Goal: Task Accomplishment & Management: Manage account settings

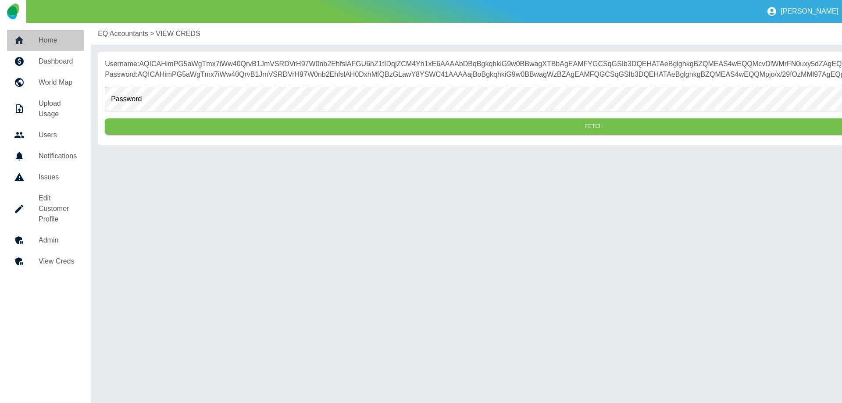
click at [59, 44] on h5 "Home" at bounding box center [58, 40] width 38 height 11
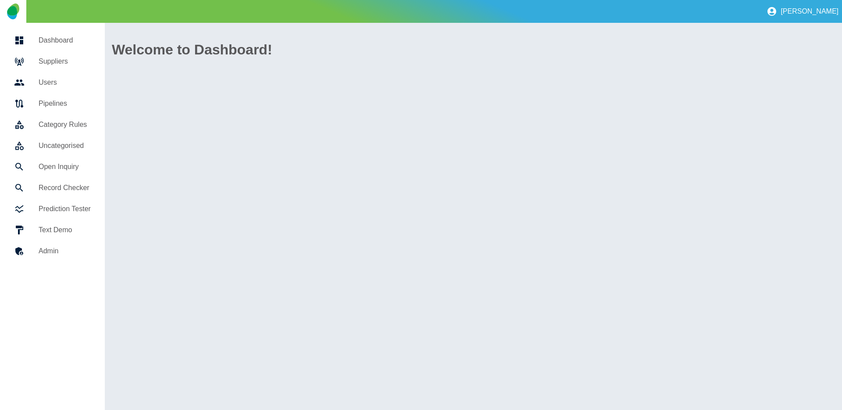
click at [47, 62] on h5 "Suppliers" at bounding box center [65, 61] width 52 height 11
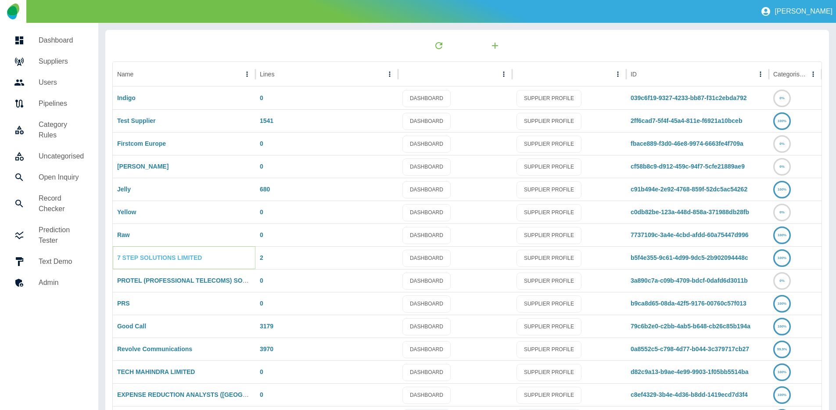
click at [137, 258] on link "7 STEP SOLUTIONS LIMITED" at bounding box center [159, 257] width 85 height 7
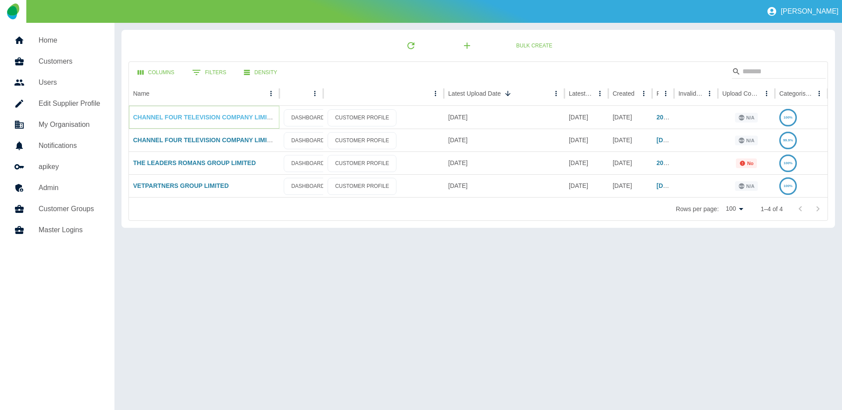
click at [160, 117] on link "CHANNEL FOUR TELEVISION COMPANY LIMITED" at bounding box center [206, 117] width 146 height 7
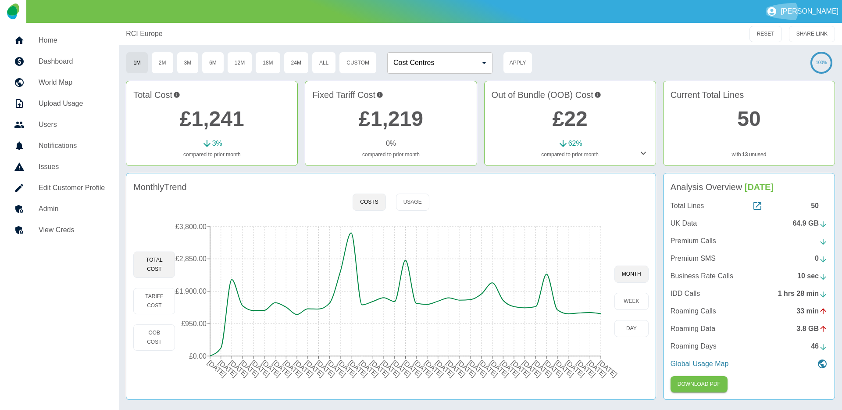
click at [822, 11] on p "[PERSON_NAME]" at bounding box center [810, 11] width 58 height 8
click at [811, 30] on link "Sign out" at bounding box center [810, 34] width 50 height 16
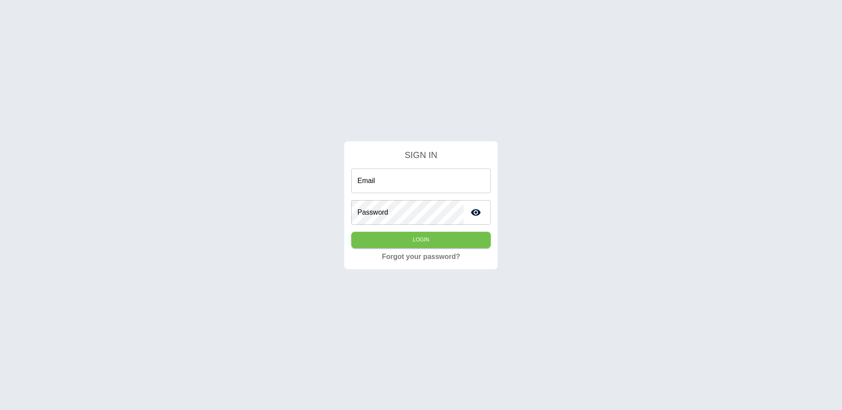
type input "**********"
click at [471, 238] on button "Login" at bounding box center [421, 240] width 140 height 16
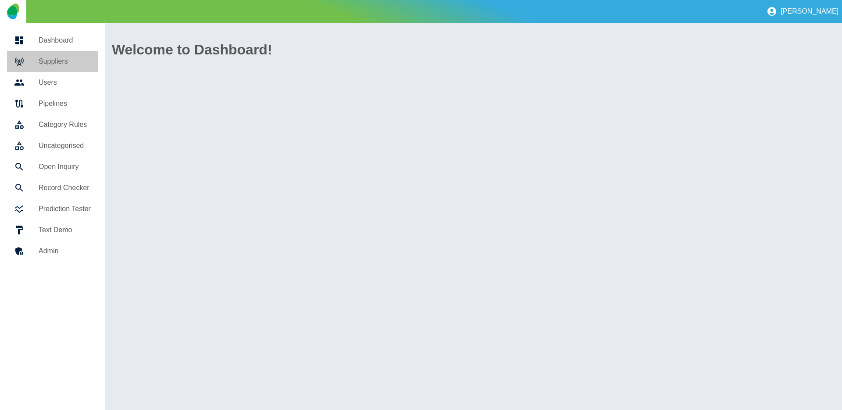
click at [69, 64] on h5 "Suppliers" at bounding box center [65, 61] width 52 height 11
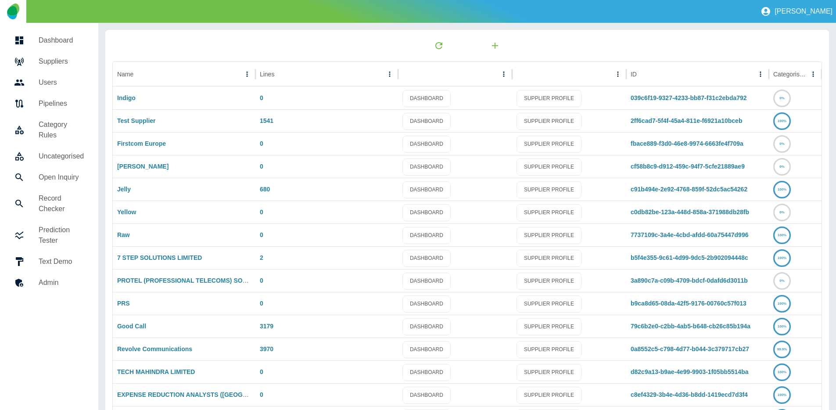
click at [57, 63] on h5 "Suppliers" at bounding box center [62, 61] width 46 height 11
